Goal: Task Accomplishment & Management: Use online tool/utility

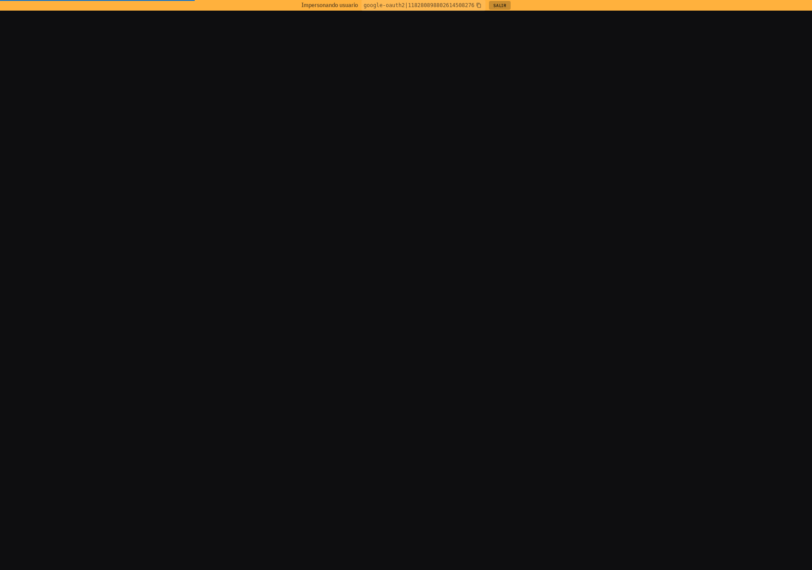
click at [502, 9] on button "Salir" at bounding box center [500, 5] width 22 height 9
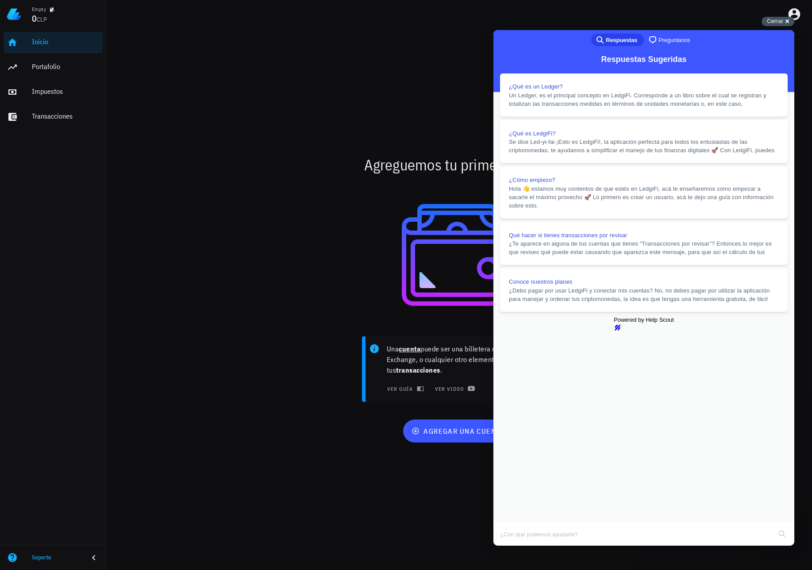
click at [788, 22] on div "Cerrar cross-small" at bounding box center [778, 21] width 33 height 9
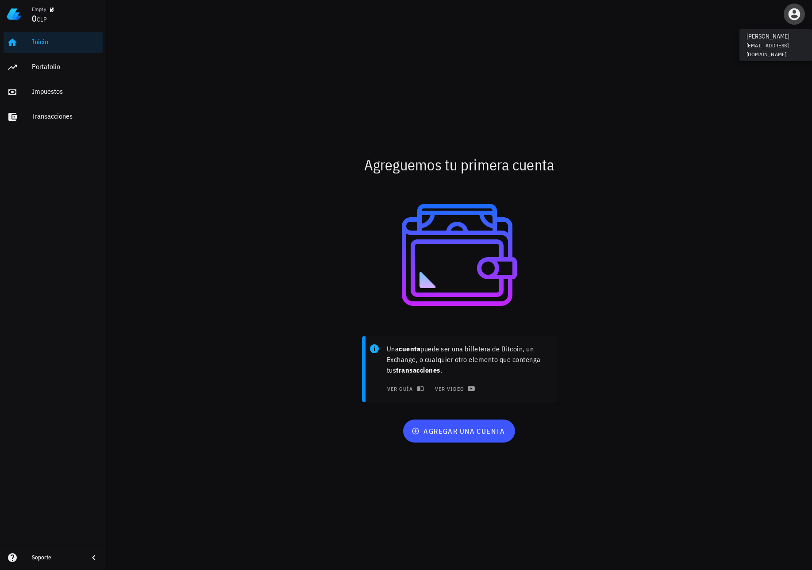
click at [791, 15] on icon "button" at bounding box center [795, 14] width 12 height 12
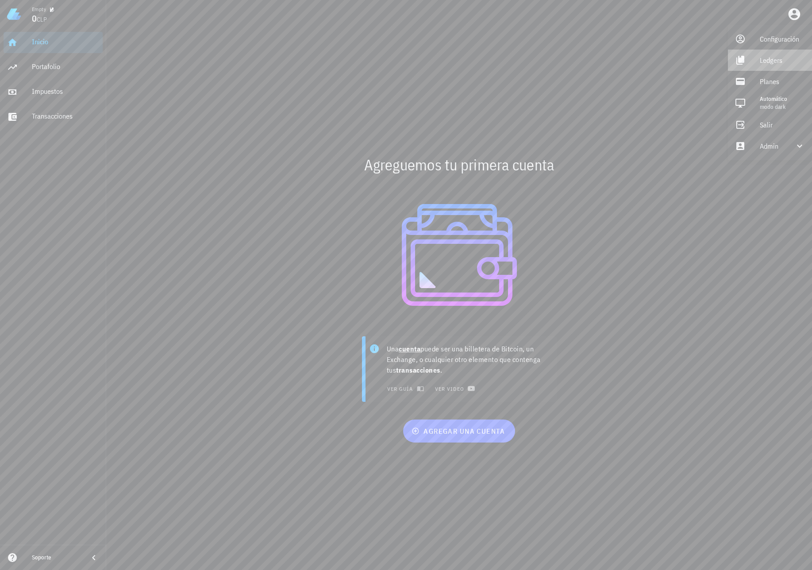
click at [761, 56] on div "Ledgers" at bounding box center [782, 60] width 45 height 18
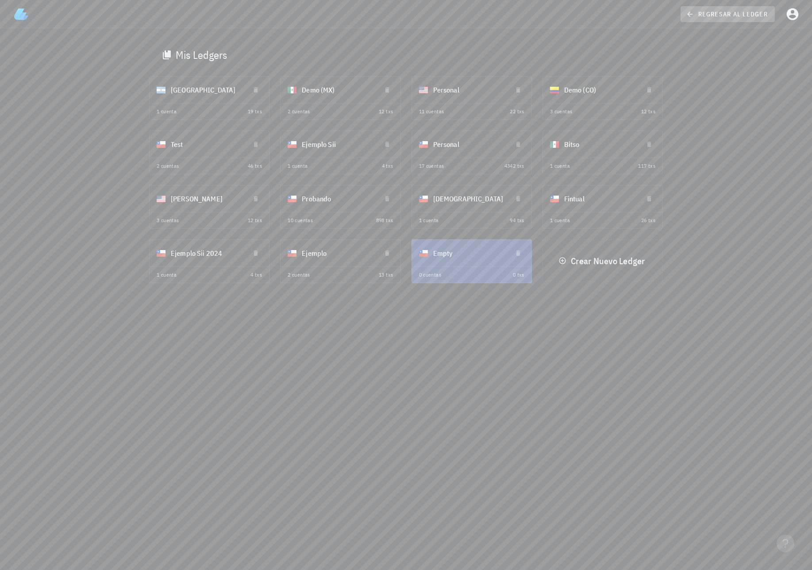
click at [728, 13] on span "regresar al ledger" at bounding box center [728, 14] width 80 height 8
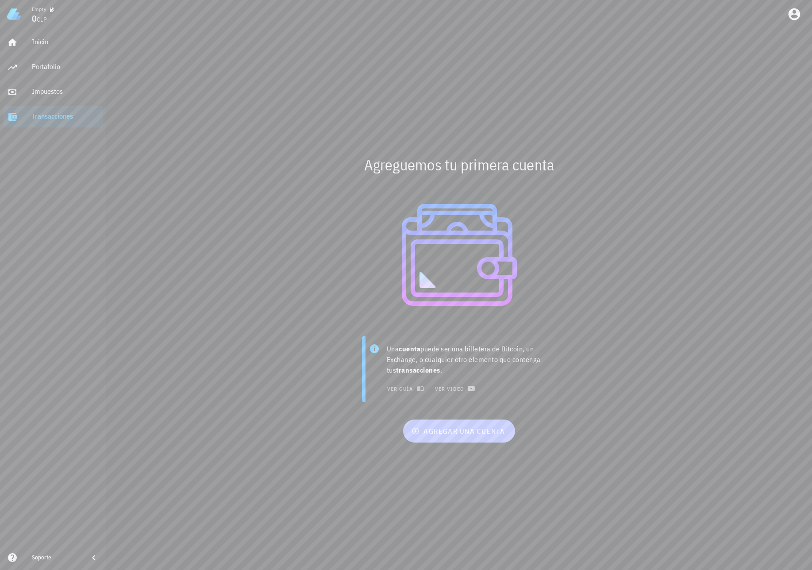
click at [501, 433] on span "agregar una cuenta" at bounding box center [459, 431] width 92 height 9
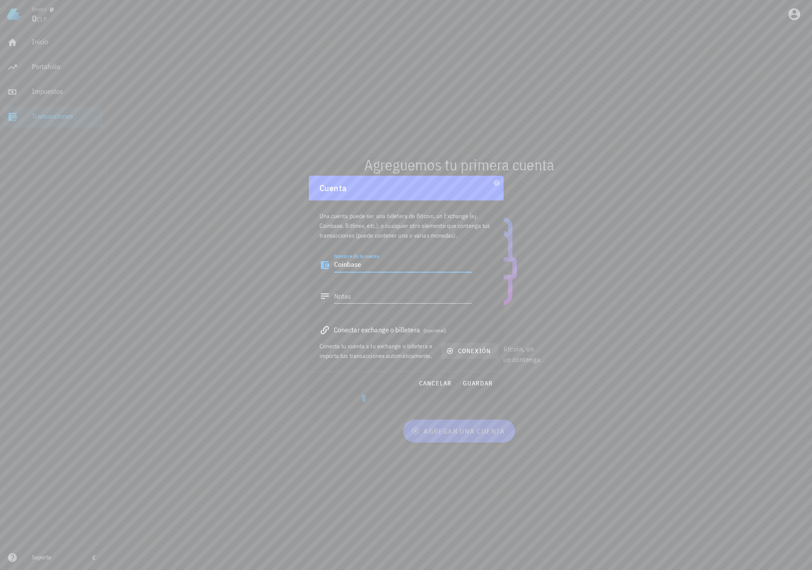
type textarea "Coinbase"
click at [476, 358] on button "conexión" at bounding box center [469, 351] width 57 height 16
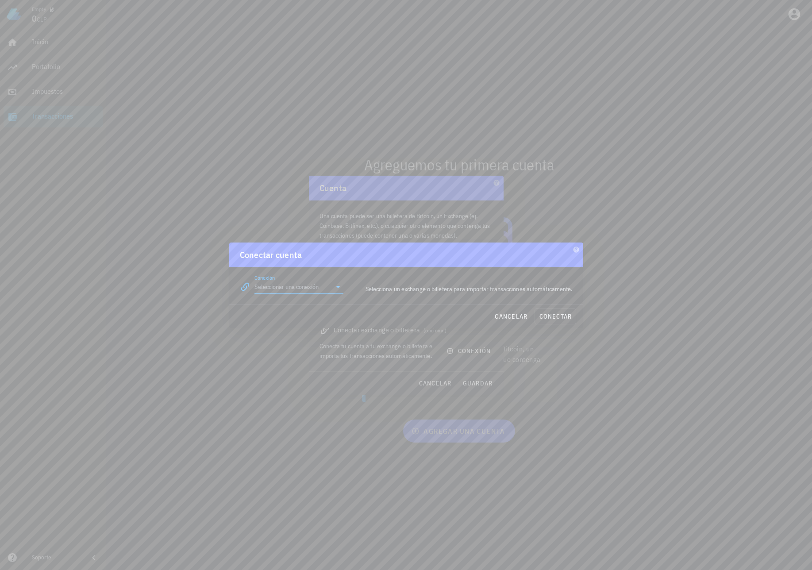
click at [316, 289] on input "Conexión" at bounding box center [293, 287] width 77 height 14
click at [293, 313] on div "Coinbase" at bounding box center [303, 308] width 49 height 8
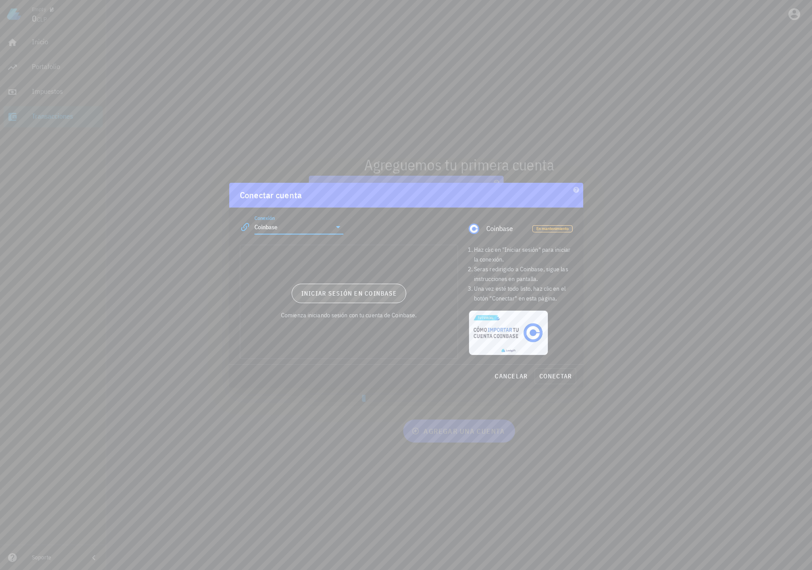
type input "Coinbase"
click at [369, 296] on span "Iniciar sesión en Coinbase" at bounding box center [349, 294] width 97 height 8
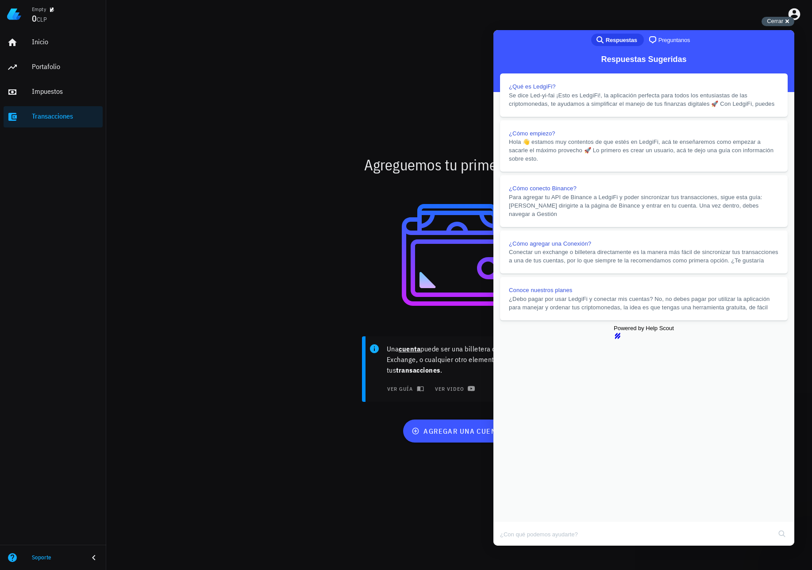
click at [775, 22] on span "Cerrar" at bounding box center [775, 21] width 16 height 7
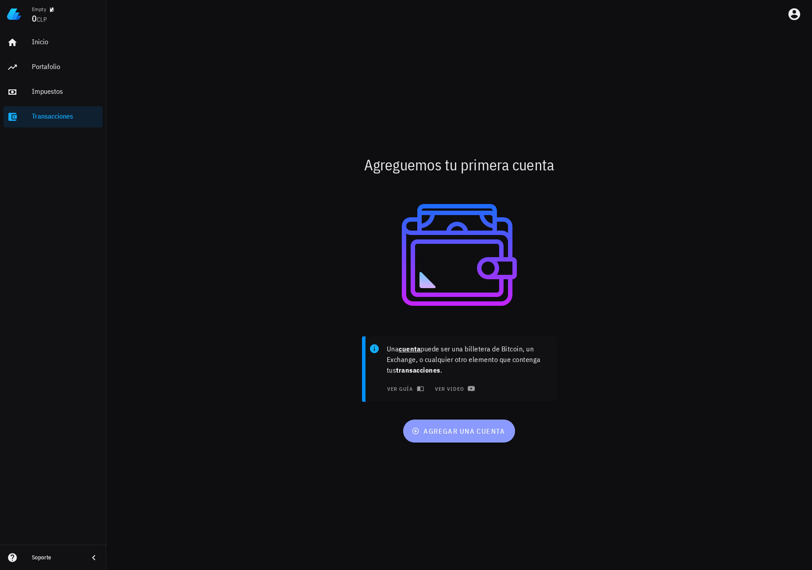
click at [440, 426] on button "agregar una cuenta" at bounding box center [459, 431] width 112 height 23
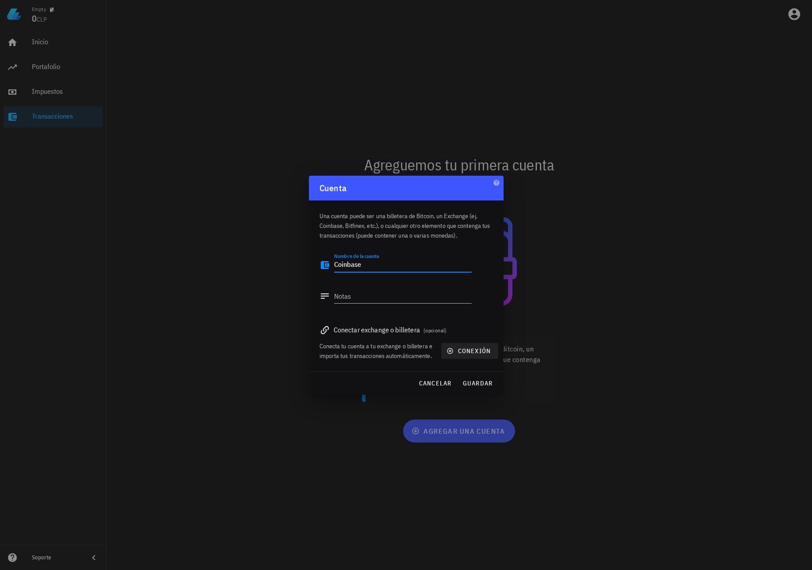
type textarea "Coinbase"
click at [465, 348] on span "conexión" at bounding box center [469, 351] width 42 height 8
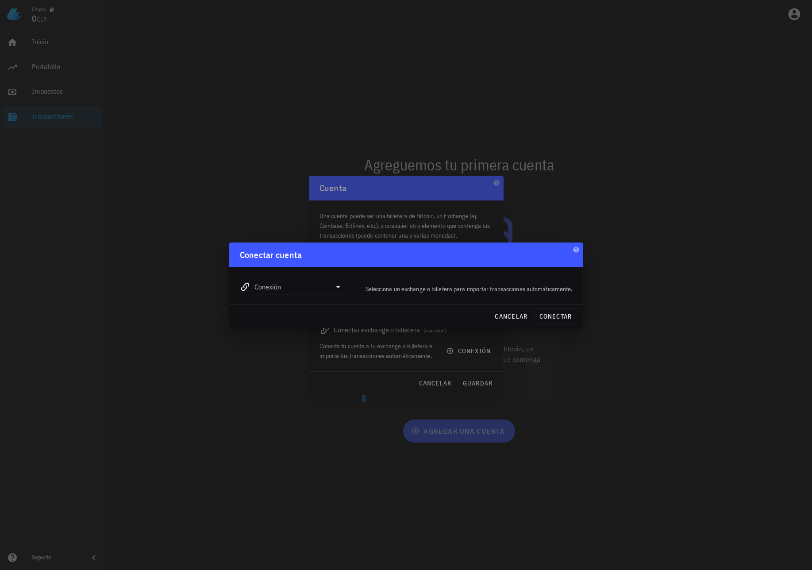
click at [317, 290] on input "Conexión" at bounding box center [293, 287] width 77 height 14
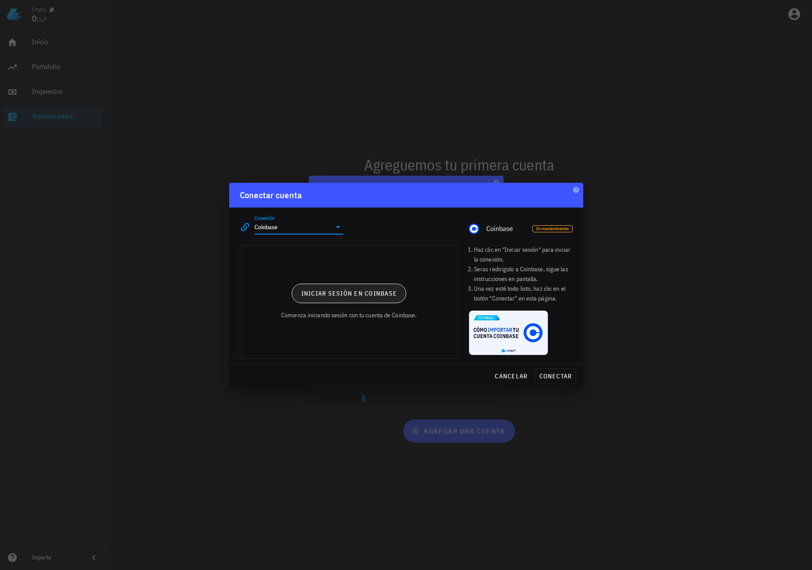
type input "Coinbase"
click at [349, 303] on button "Iniciar sesión en Coinbase" at bounding box center [349, 293] width 115 height 19
click at [549, 373] on span "conectar" at bounding box center [555, 376] width 33 height 8
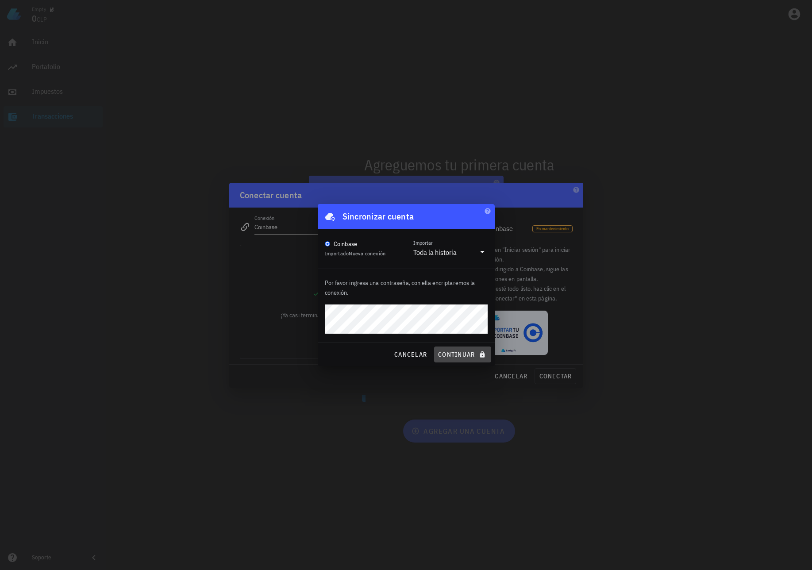
click at [474, 355] on span "continuar" at bounding box center [463, 355] width 50 height 8
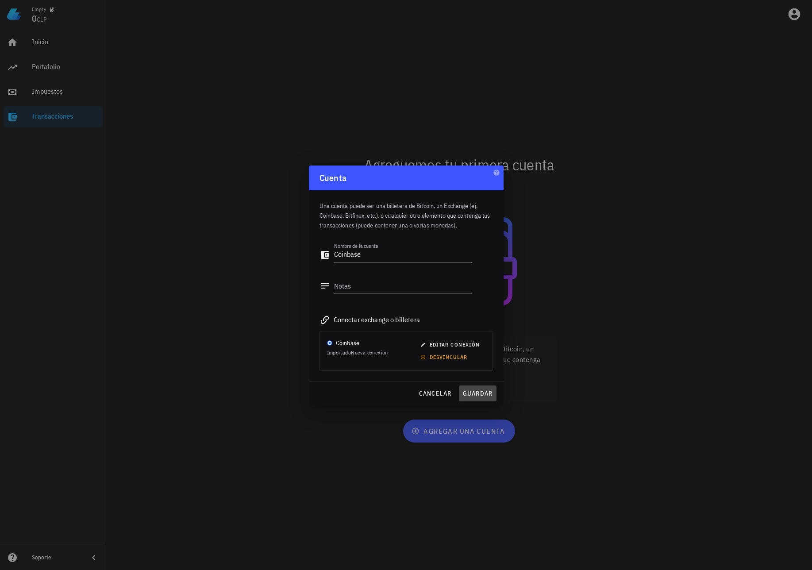
click at [483, 394] on span "guardar" at bounding box center [478, 394] width 31 height 8
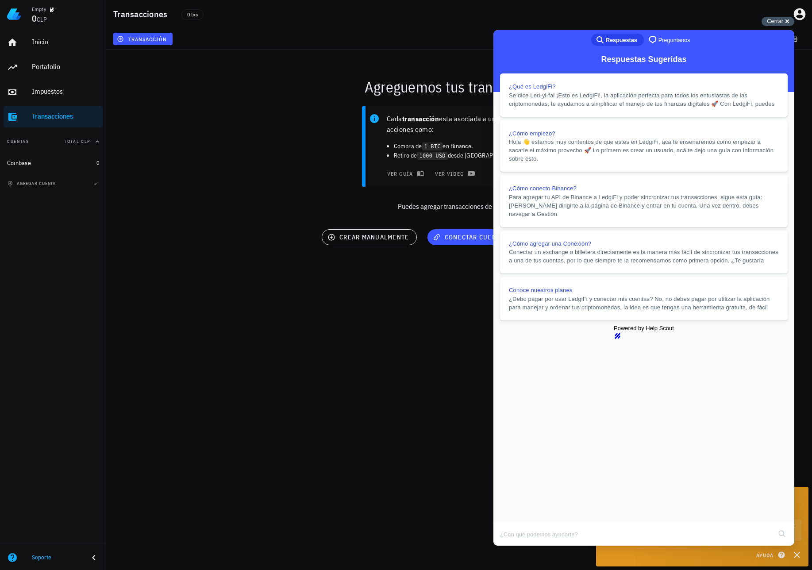
click at [775, 21] on span "Cerrar" at bounding box center [775, 21] width 16 height 7
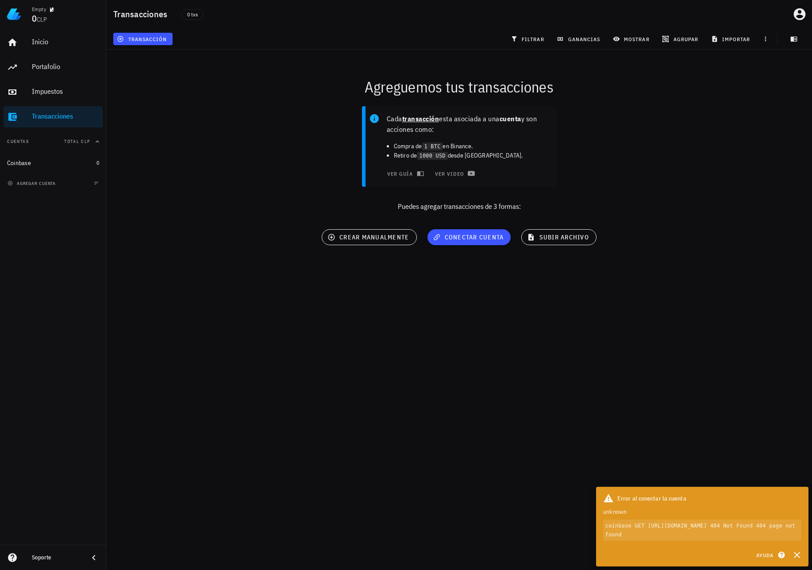
drag, startPoint x: 726, startPoint y: 523, endPoint x: 756, endPoint y: 535, distance: 31.8
click at [756, 535] on code "coinbase GET https://api.coinbase.com/v2/user/auth 404 Not Found 404 page not f…" at bounding box center [702, 530] width 198 height 21
click at [771, 526] on code "coinbase GET https://api.coinbase.com/v2/user/auth 404 Not Found 404 page not f…" at bounding box center [702, 530] width 198 height 21
drag, startPoint x: 731, startPoint y: 526, endPoint x: 757, endPoint y: 535, distance: 27.0
click at [757, 535] on code "coinbase GET https://api.coinbase.com/v2/user/auth 404 Not Found 404 page not f…" at bounding box center [702, 530] width 198 height 21
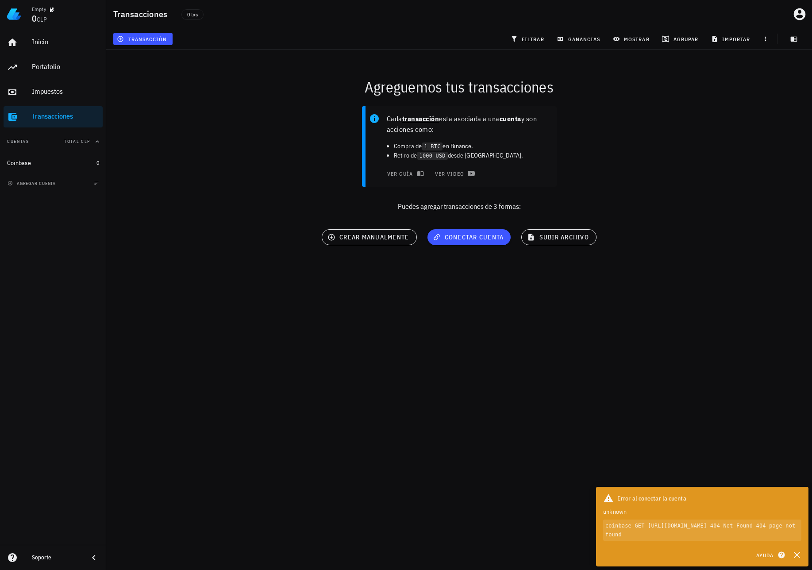
click at [754, 542] on div "Error al conectar la cuenta unknown coinbase GET https://api.coinbase.com/v2/us…" at bounding box center [702, 517] width 212 height 60
drag, startPoint x: 770, startPoint y: 526, endPoint x: 729, endPoint y: 526, distance: 40.7
click at [729, 526] on code "coinbase GET https://api.coinbase.com/v2/user/auth 404 Not Found 404 page not f…" at bounding box center [702, 530] width 198 height 21
click at [796, 554] on icon "button" at bounding box center [797, 555] width 6 height 6
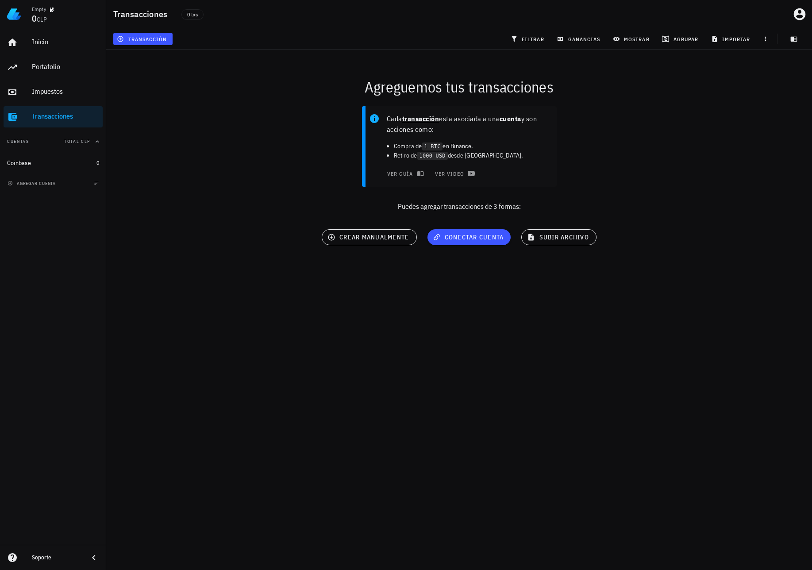
click at [609, 372] on div "Empty 0 CLP Inicio Portafolio Impuestos Transacciones Cuentas Total CLP Coinbas…" at bounding box center [406, 285] width 812 height 570
